Goal: Task Accomplishment & Management: Manage account settings

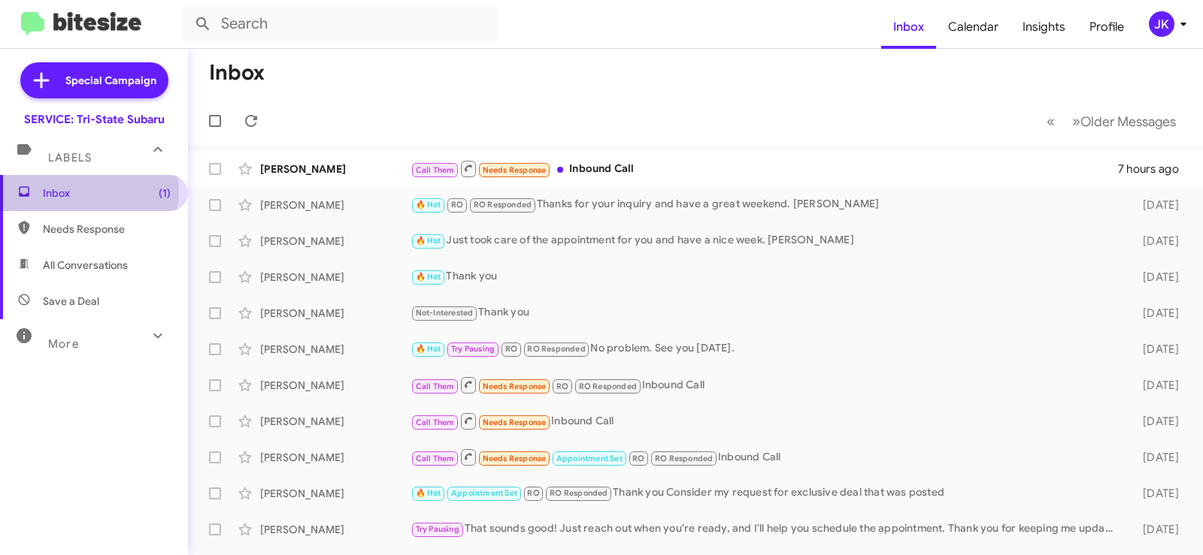
click at [87, 191] on span "Inbox (1)" at bounding box center [107, 193] width 128 height 15
click at [83, 195] on span "Inbox (1)" at bounding box center [107, 193] width 128 height 15
click at [101, 230] on span "Needs Response" at bounding box center [107, 229] width 128 height 15
type input "in:needs-response"
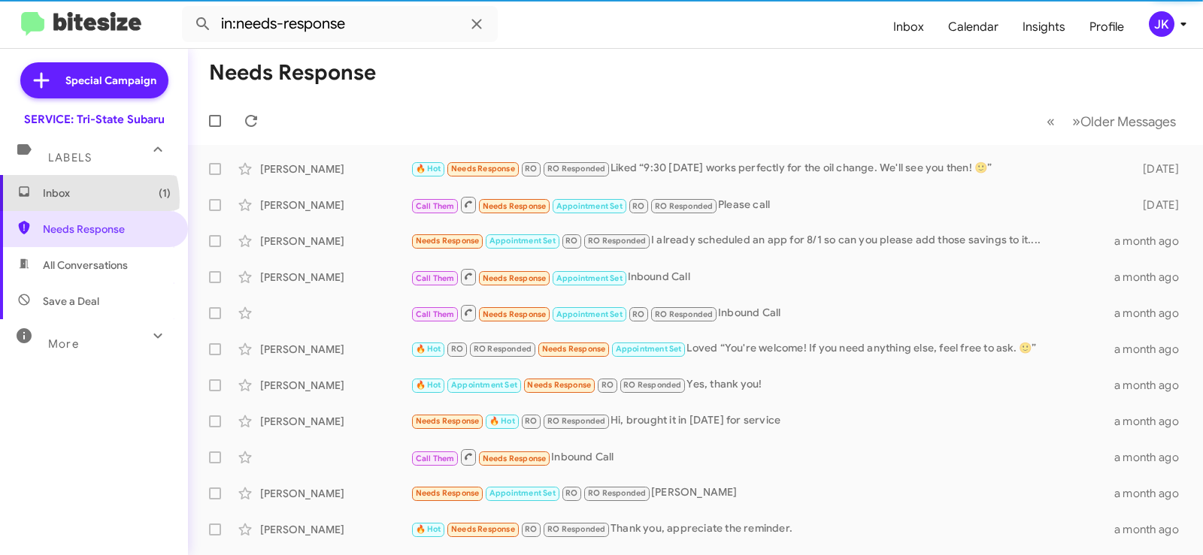
click at [87, 200] on span "Inbox (1)" at bounding box center [107, 193] width 128 height 15
